Goal: Navigation & Orientation: Understand site structure

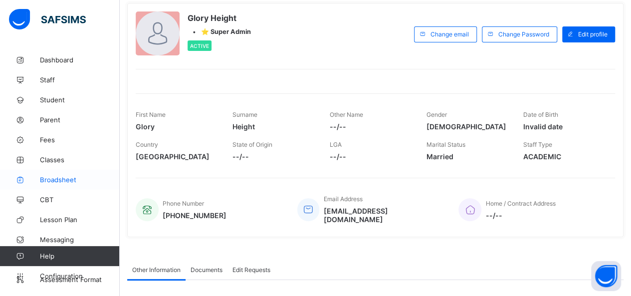
scroll to position [60, 0]
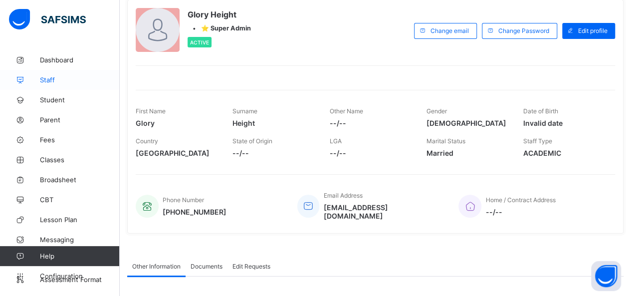
click at [54, 84] on link "Staff" at bounding box center [60, 80] width 120 height 20
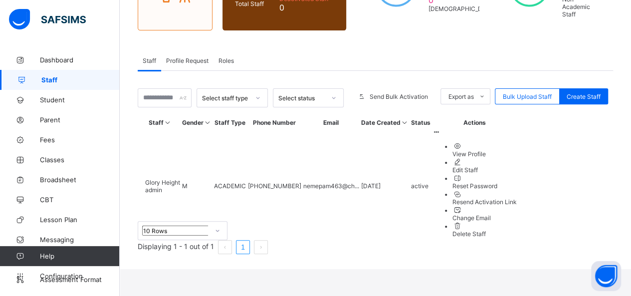
scroll to position [61, 0]
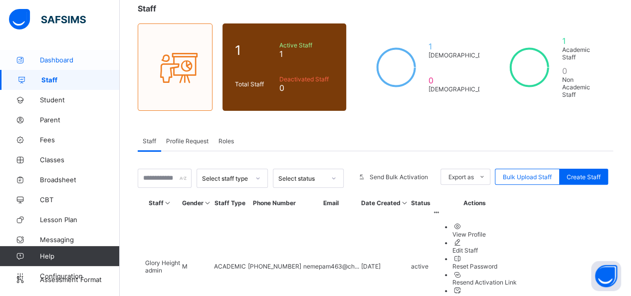
click at [36, 54] on link "Dashboard" at bounding box center [60, 60] width 120 height 20
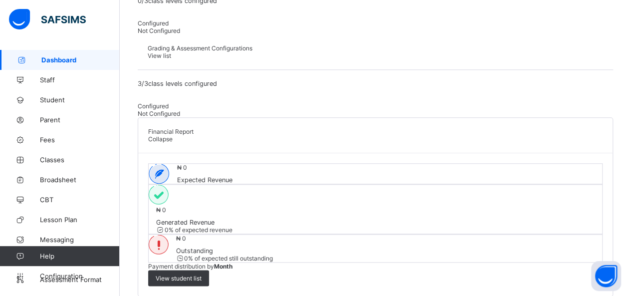
scroll to position [508, 0]
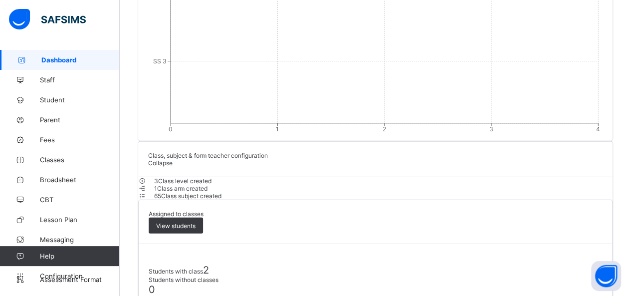
scroll to position [1115, 0]
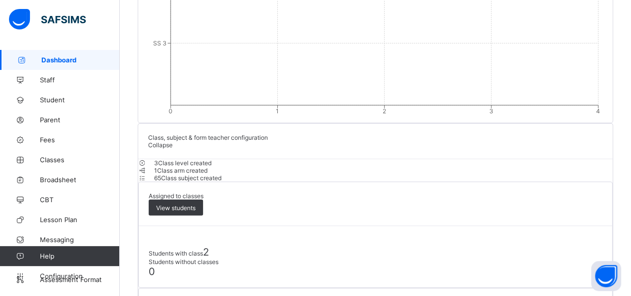
click at [147, 167] on icon at bounding box center [142, 170] width 8 height 7
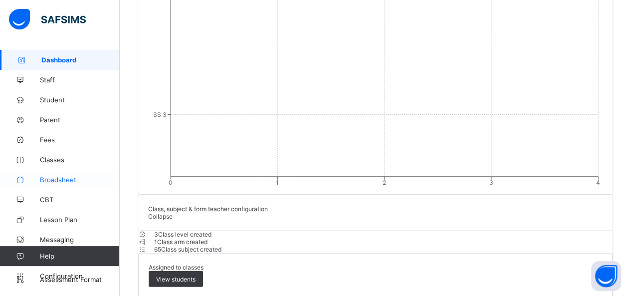
scroll to position [1043, 0]
click at [62, 153] on link "Classes" at bounding box center [60, 160] width 120 height 20
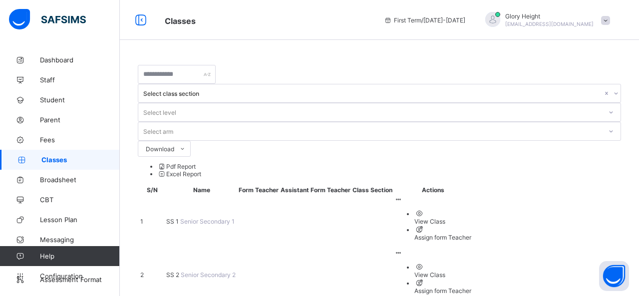
click at [67, 169] on link "Classes" at bounding box center [60, 160] width 120 height 20
click at [69, 180] on span "Broadsheet" at bounding box center [80, 180] width 80 height 8
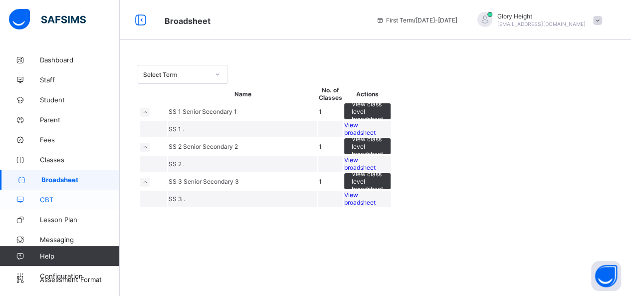
click at [69, 196] on span "CBT" at bounding box center [80, 200] width 80 height 8
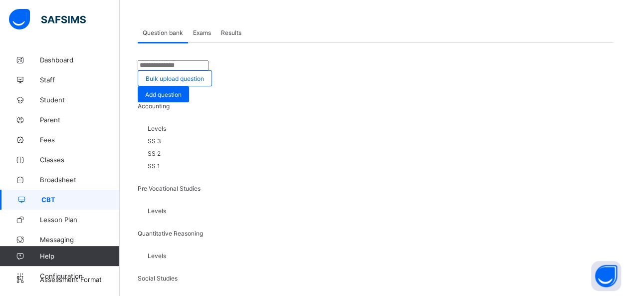
scroll to position [44, 0]
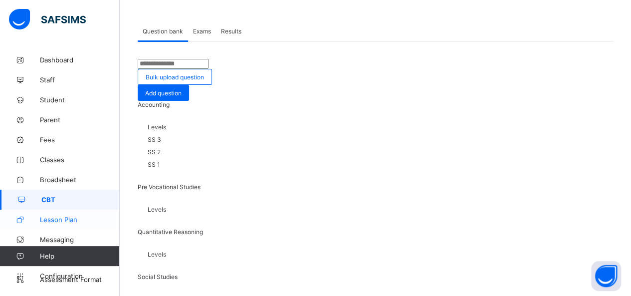
click at [56, 220] on span "Lesson Plan" at bounding box center [80, 220] width 80 height 8
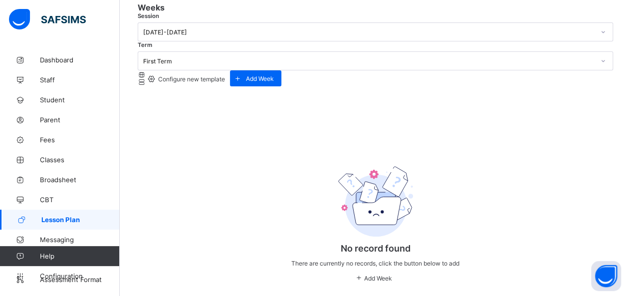
scroll to position [106, 0]
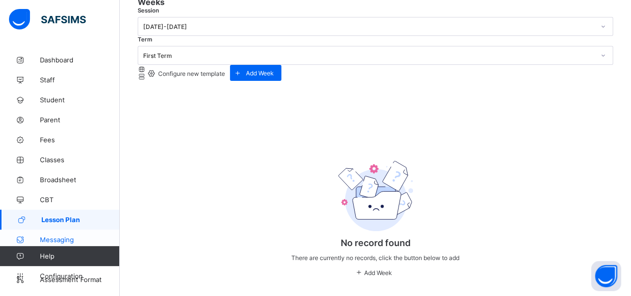
click at [56, 238] on span "Messaging" at bounding box center [80, 239] width 80 height 8
